Goal: Task Accomplishment & Management: Manage account settings

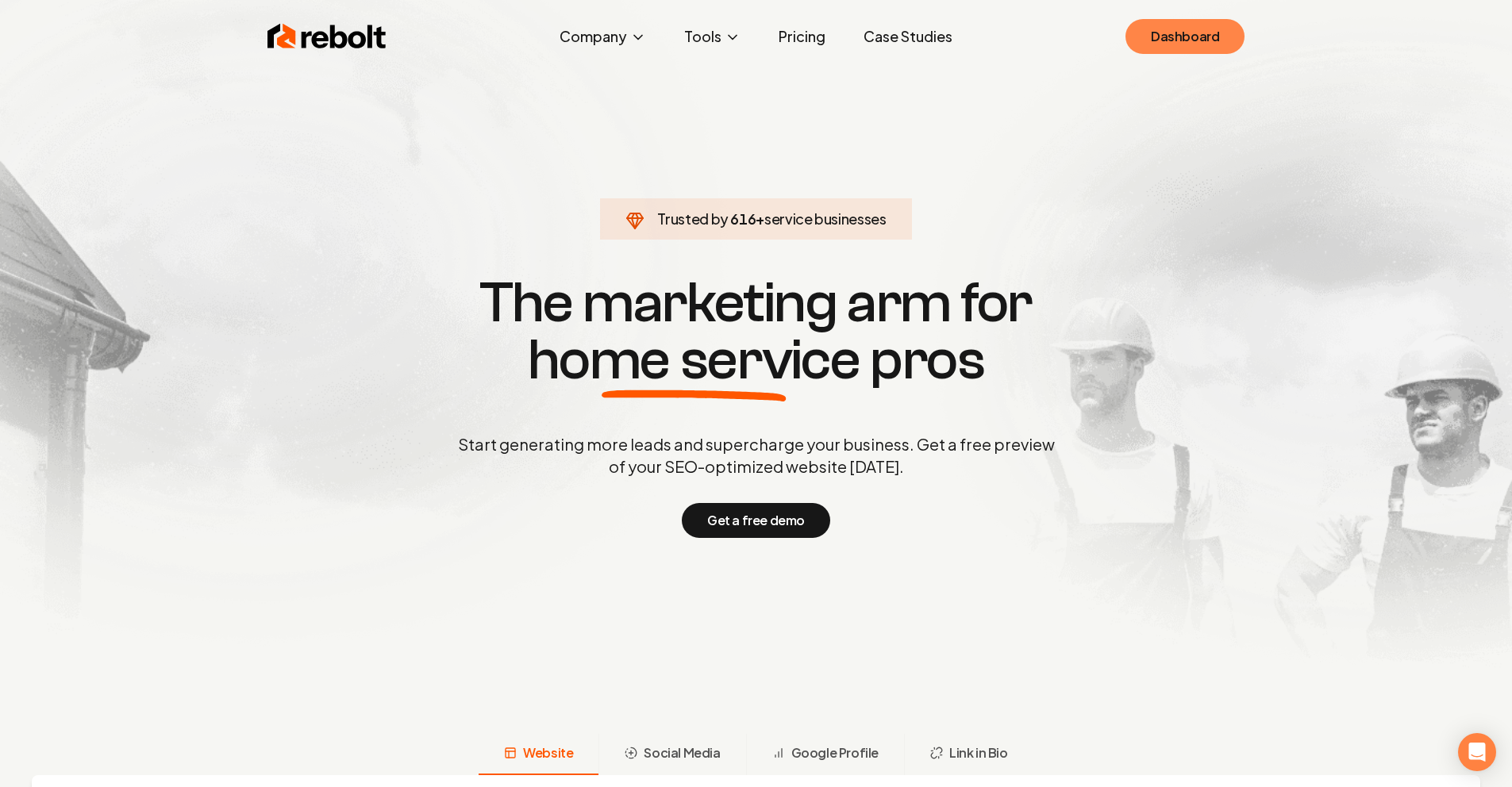
click at [1154, 46] on link "Dashboard" at bounding box center [1185, 36] width 119 height 35
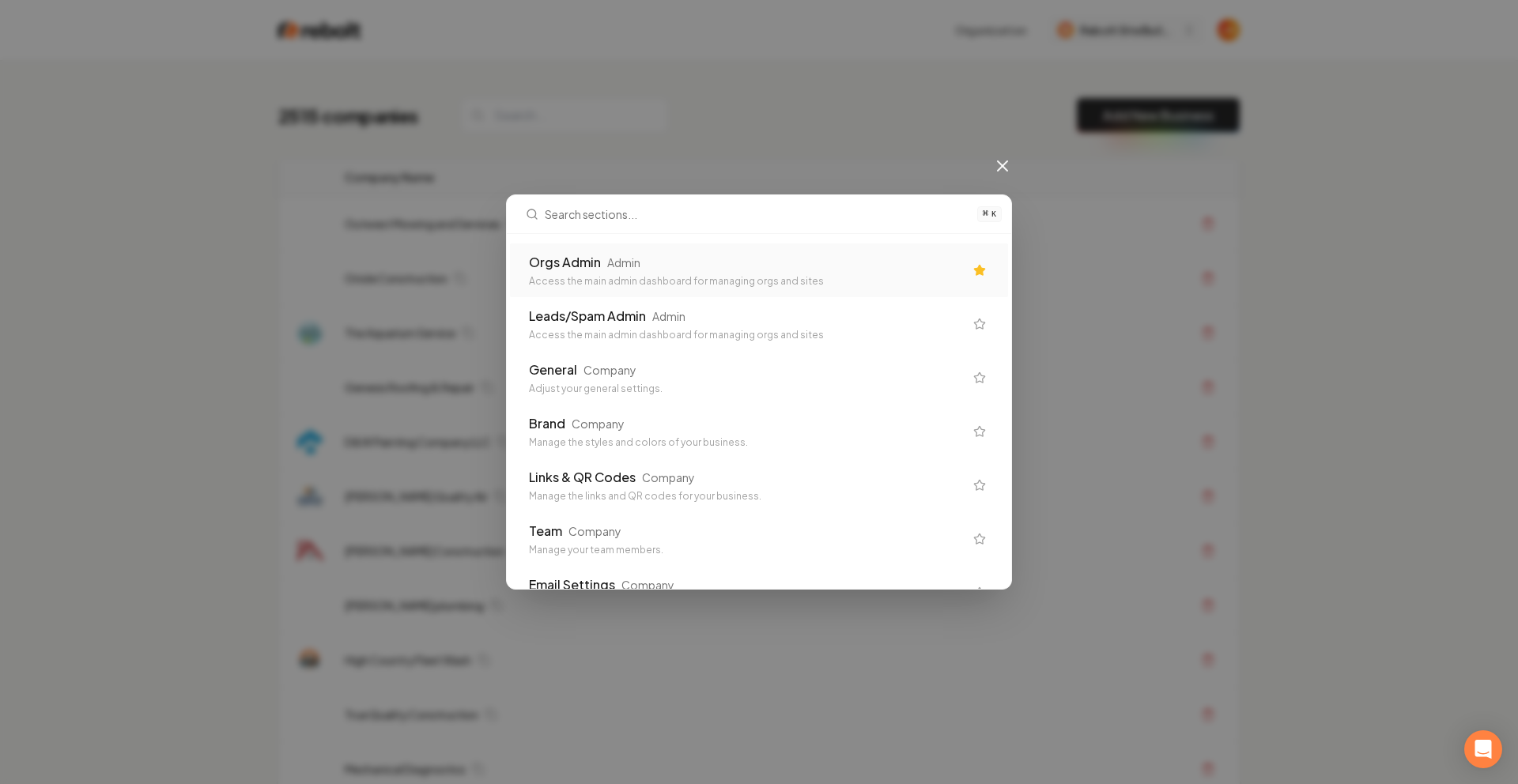
click at [774, 266] on div "Orgs Admin Admin" at bounding box center [746, 262] width 434 height 19
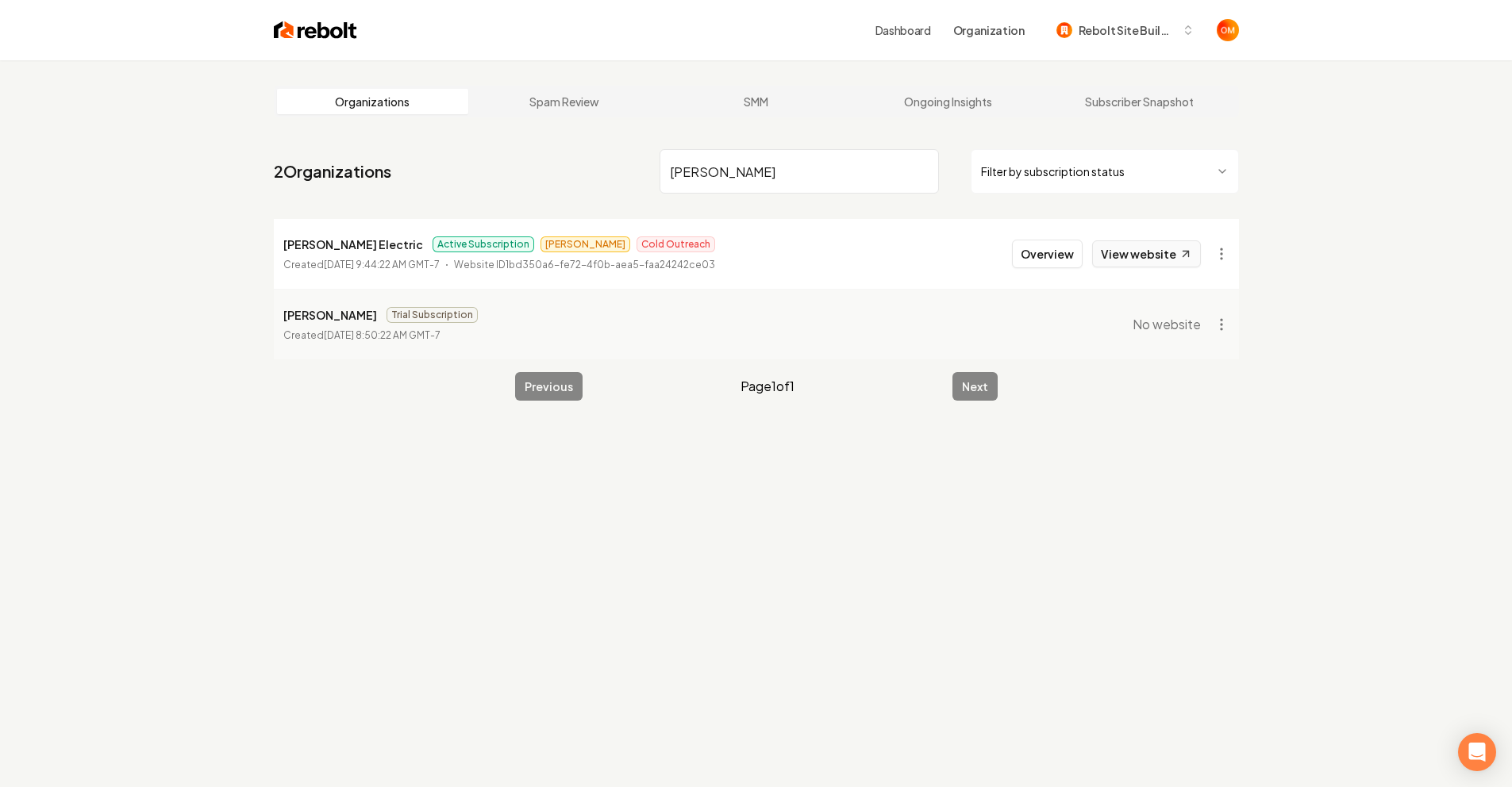
type input "[PERSON_NAME]"
click at [1130, 255] on link "View website" at bounding box center [1147, 254] width 109 height 27
click at [1046, 267] on button "Overview" at bounding box center [1047, 254] width 71 height 29
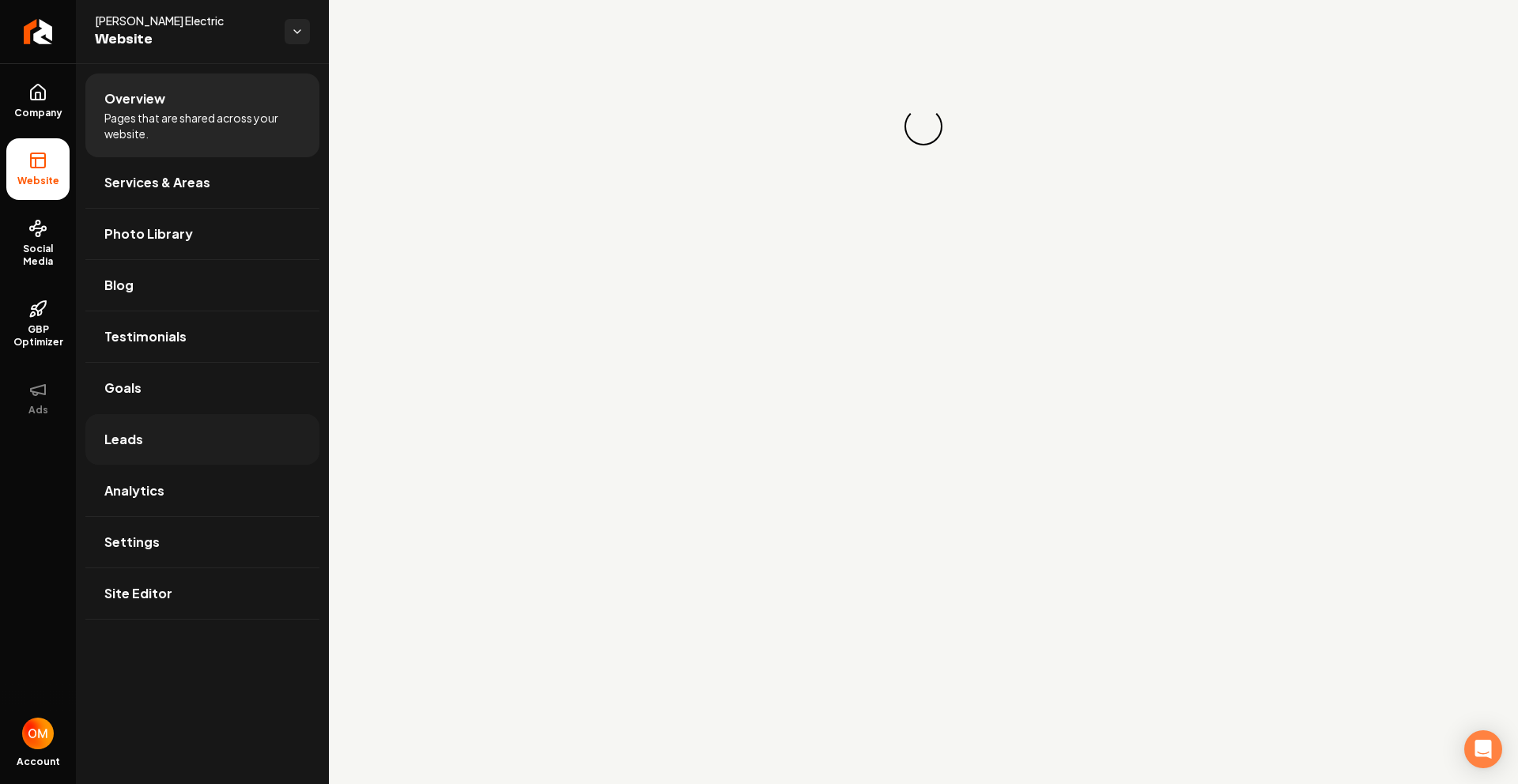
click at [282, 433] on link "Leads" at bounding box center [203, 440] width 234 height 51
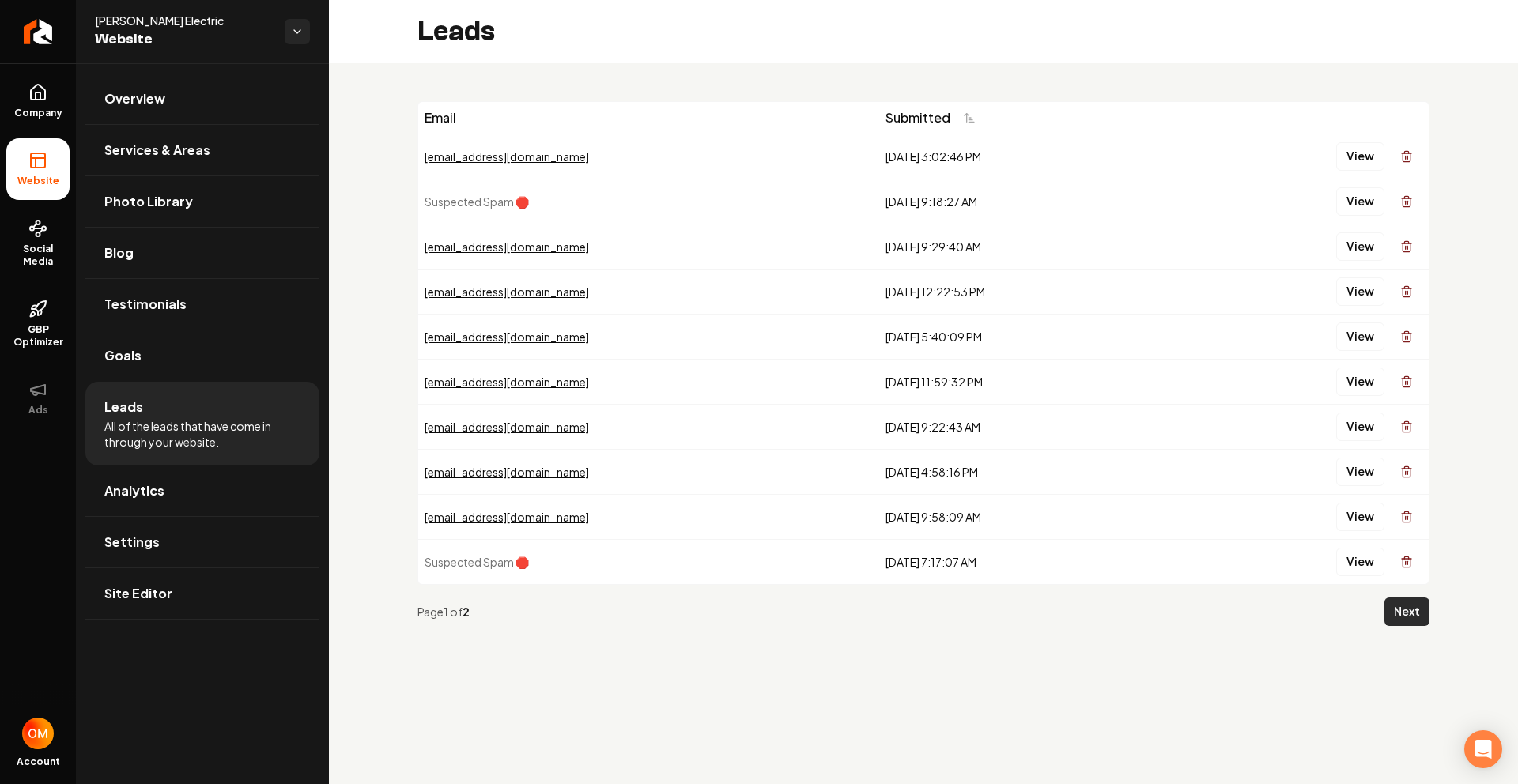
click at [1411, 603] on button "Next" at bounding box center [1407, 612] width 45 height 29
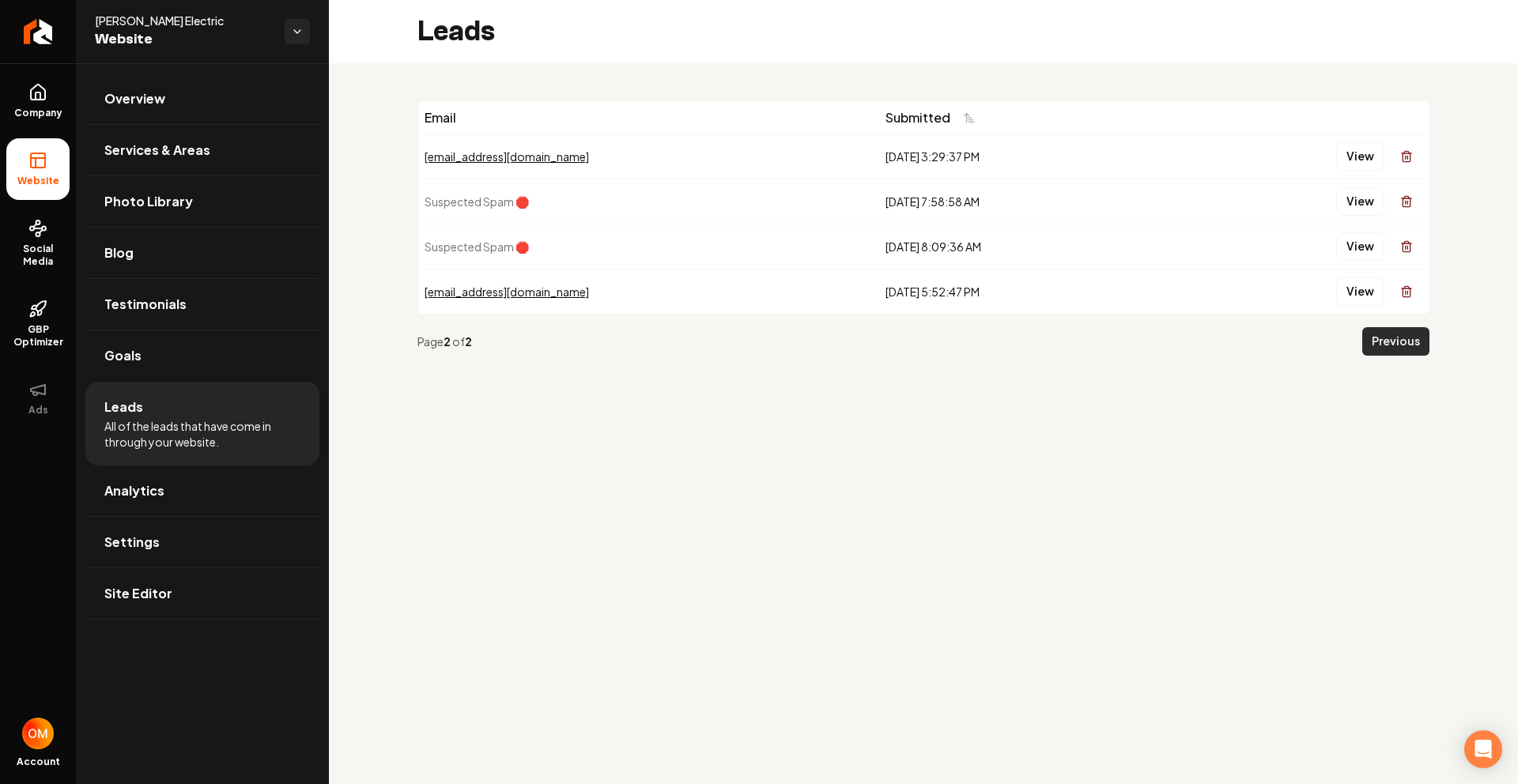
click at [1391, 342] on button "Previous" at bounding box center [1396, 342] width 67 height 29
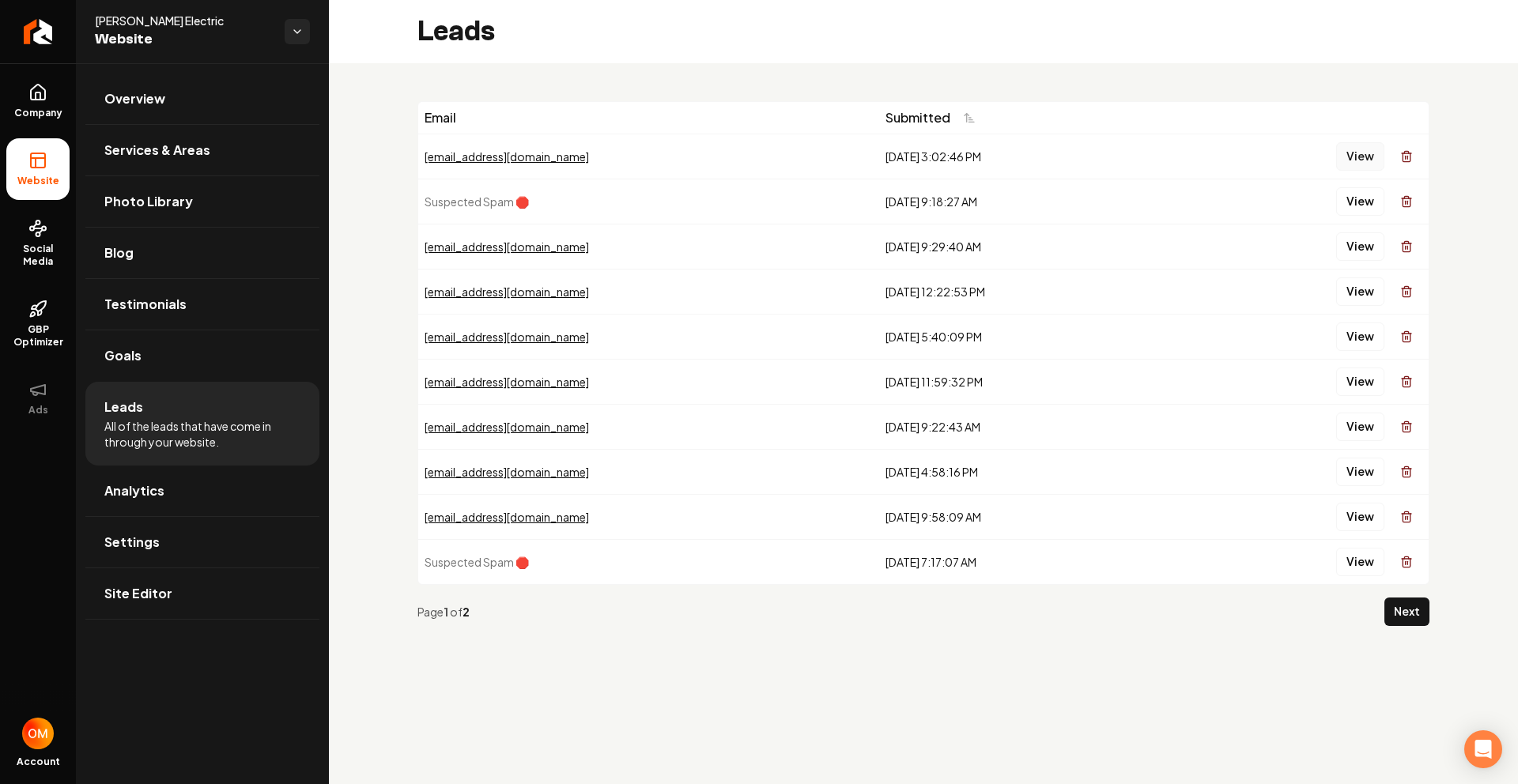
click at [1359, 161] on button "View" at bounding box center [1360, 157] width 48 height 29
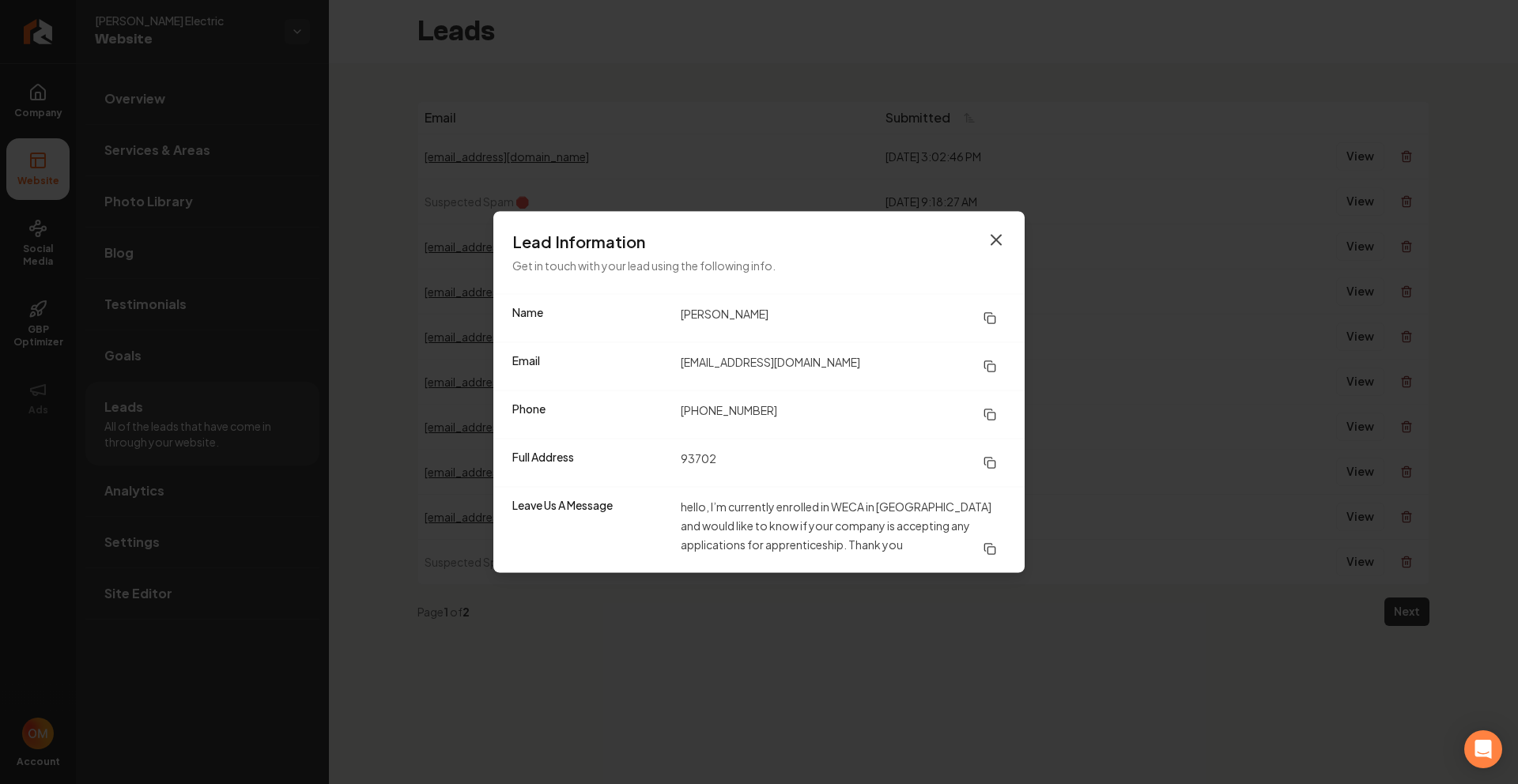
click at [994, 249] on icon "button" at bounding box center [996, 240] width 19 height 19
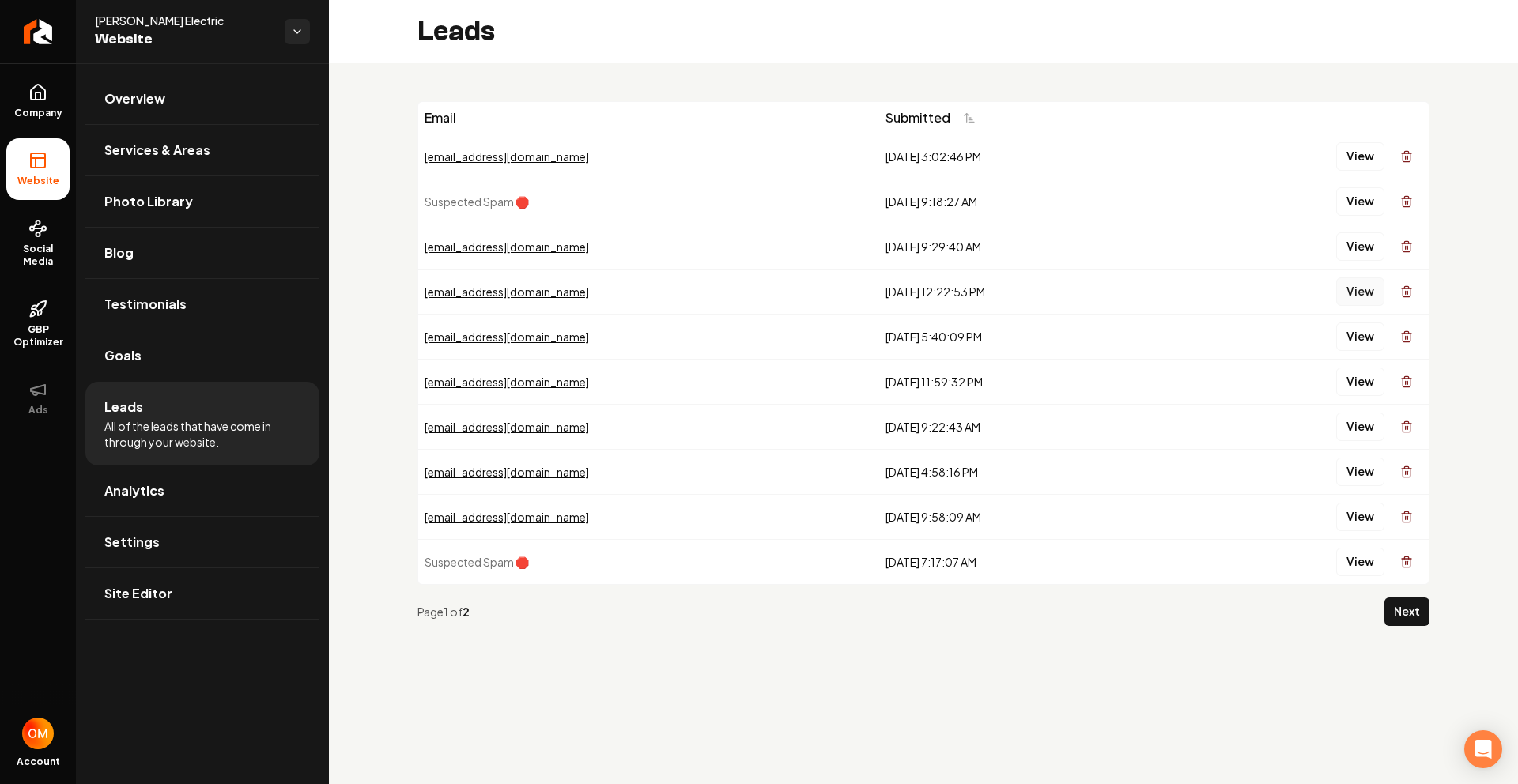
click at [1360, 295] on button "View" at bounding box center [1360, 292] width 48 height 29
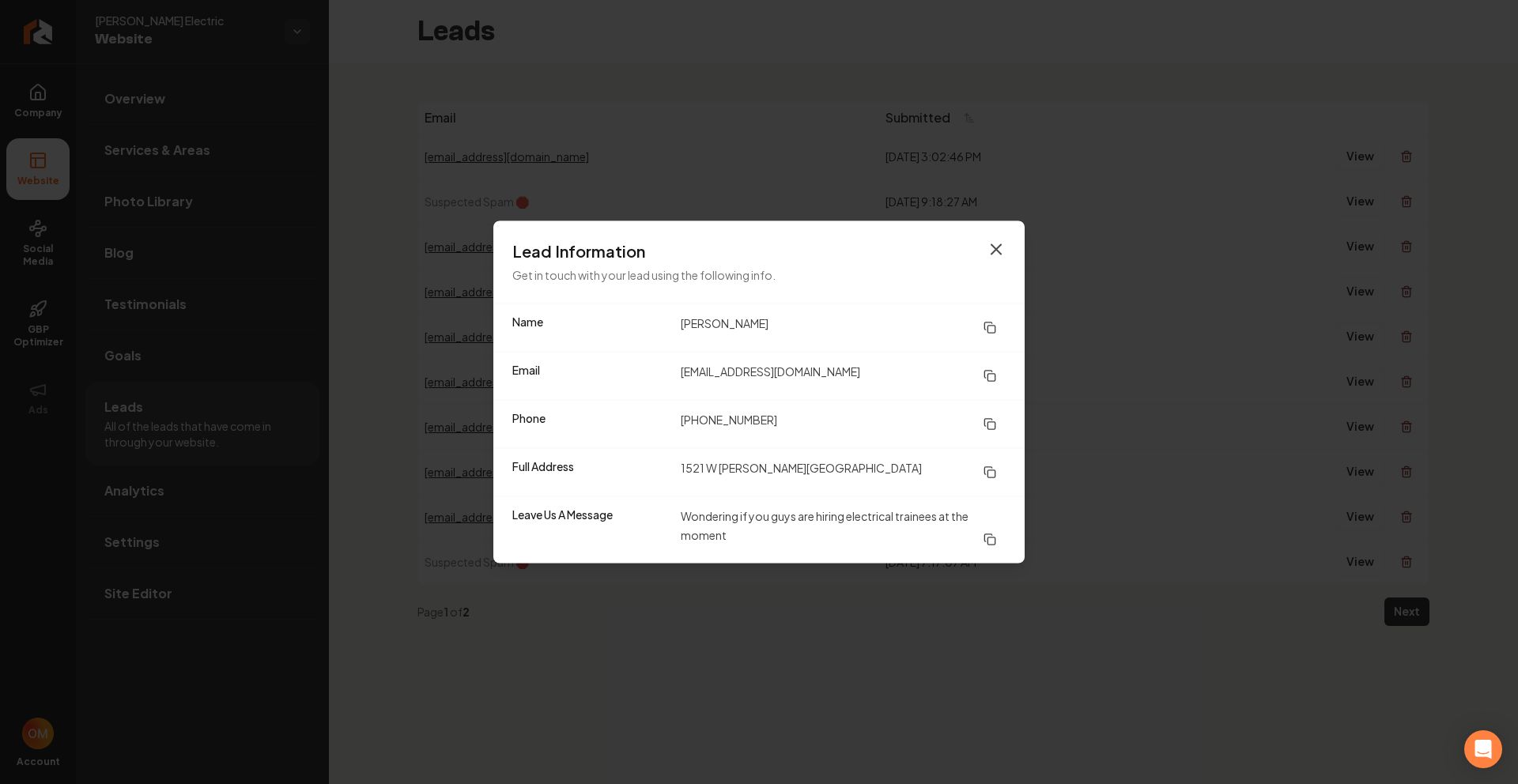
click at [1000, 258] on icon "button" at bounding box center [996, 249] width 19 height 19
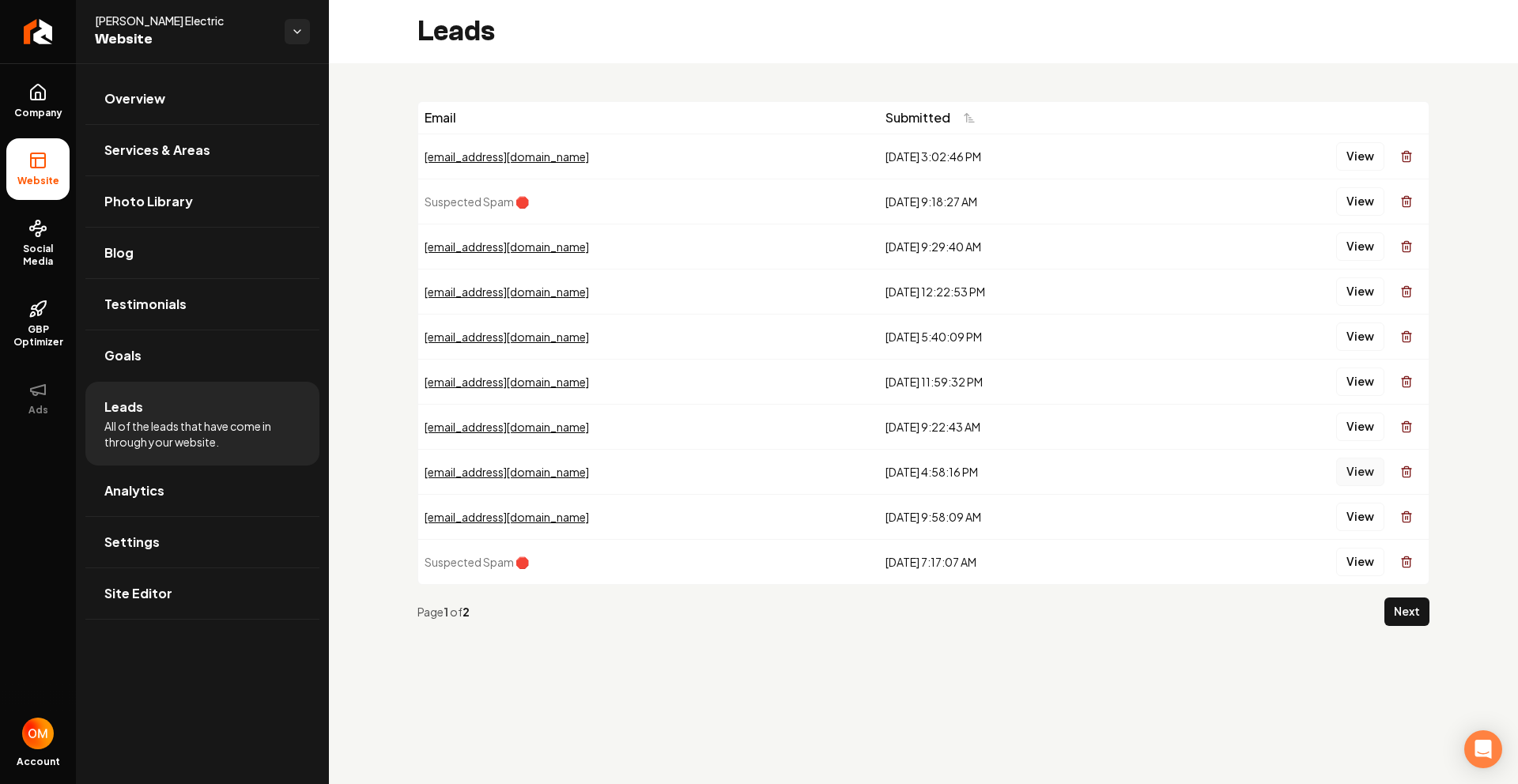
click at [1353, 463] on button "View" at bounding box center [1360, 473] width 48 height 29
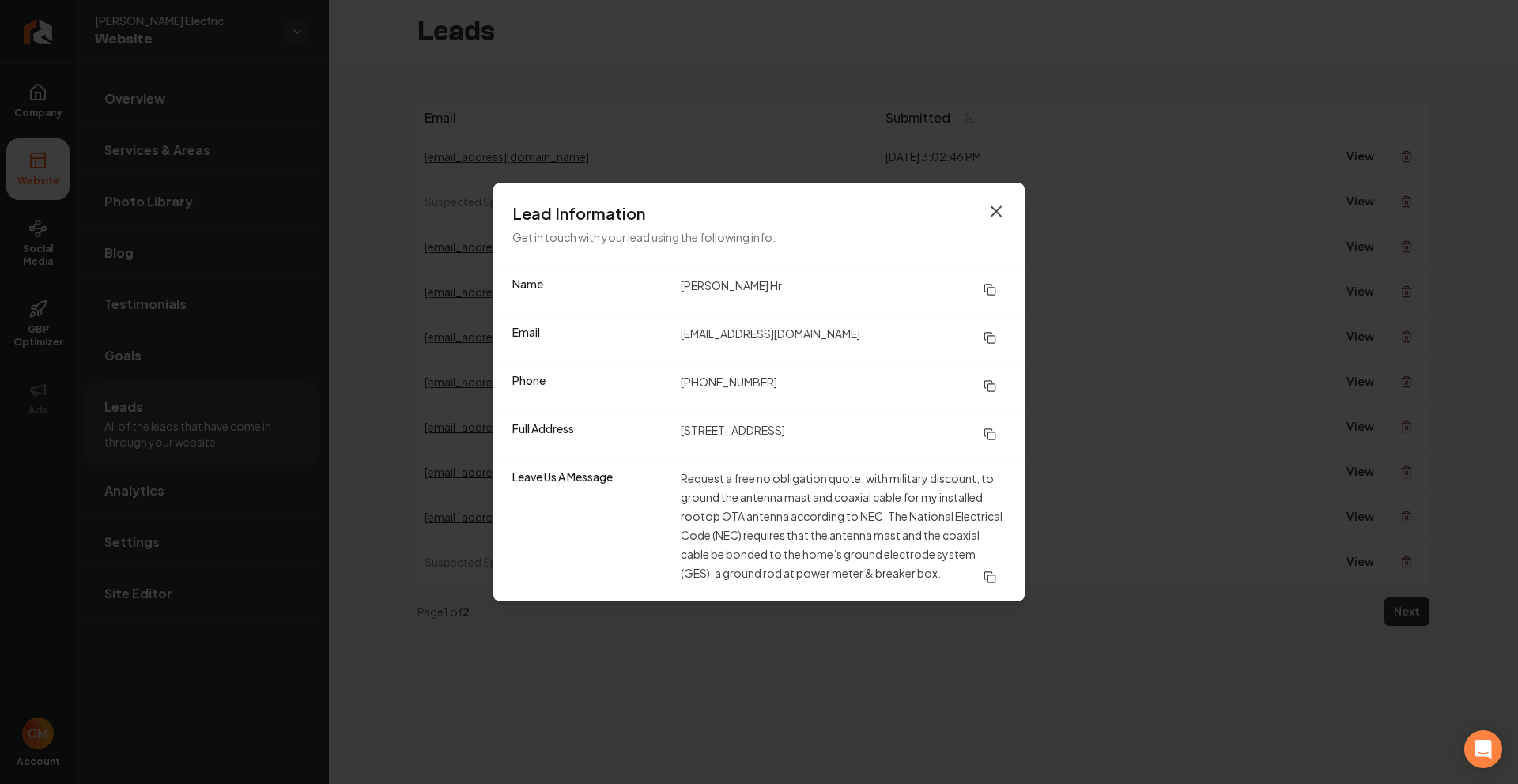
click at [996, 210] on icon "button" at bounding box center [995, 211] width 9 height 9
